Goal: Transaction & Acquisition: Purchase product/service

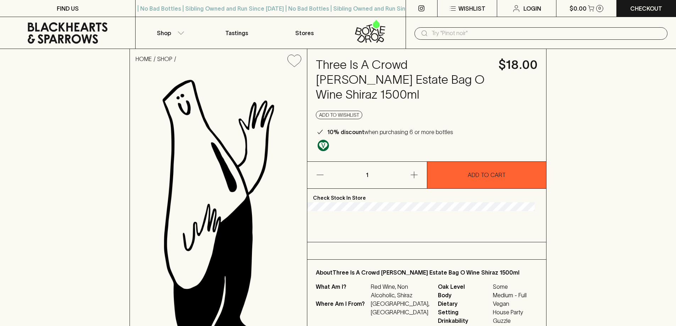
click at [457, 34] on input "text" at bounding box center [546, 33] width 230 height 11
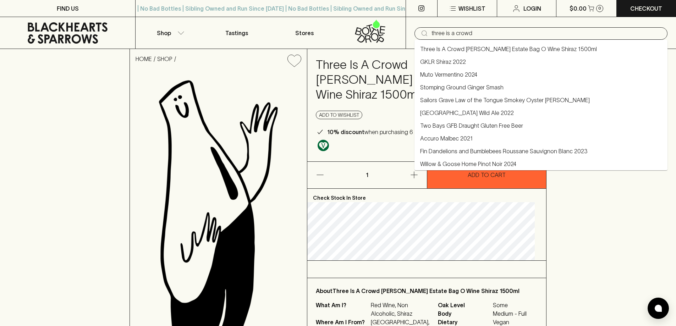
type input "three is a crowd"
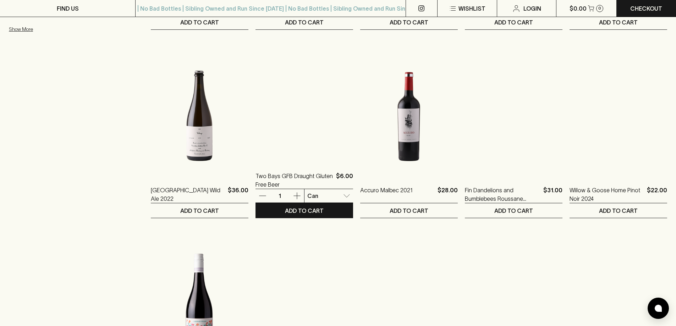
scroll to position [213, 0]
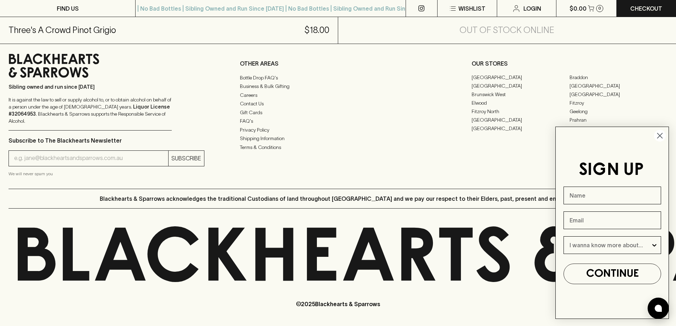
scroll to position [575, 0]
click at [661, 135] on icon "Close dialog" at bounding box center [659, 135] width 5 height 5
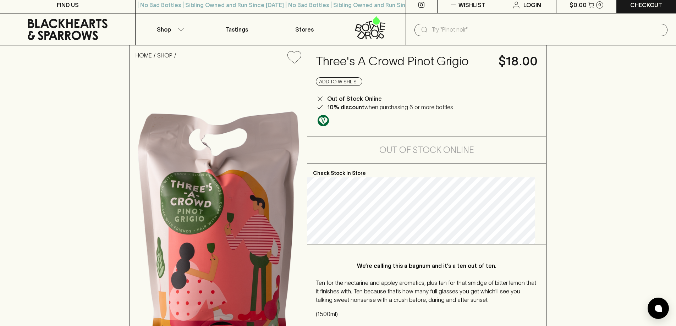
scroll to position [0, 0]
